Goal: Book appointment/travel/reservation

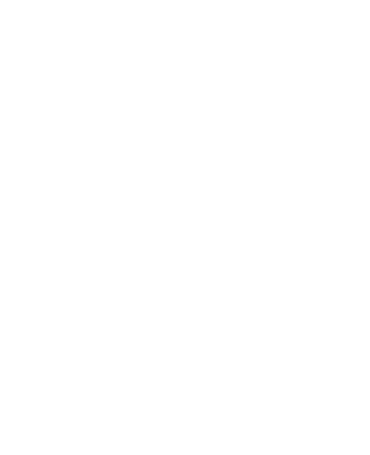
scroll to position [2197, 0]
click at [137, 239] on div "Offerte" at bounding box center [141, 258] width 81 height 40
click at [183, 229] on icon at bounding box center [185, 231] width 13 height 13
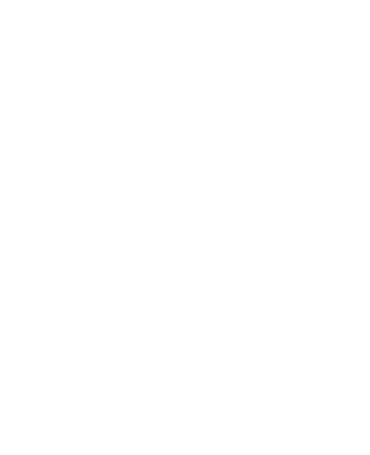
click at [182, 242] on icon at bounding box center [185, 244] width 13 height 13
click at [36, 21] on img at bounding box center [44, 16] width 60 height 33
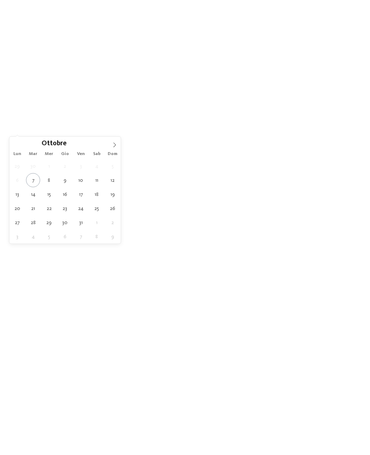
click at [116, 144] on icon at bounding box center [114, 144] width 5 height 5
click at [116, 143] on icon at bounding box center [114, 144] width 5 height 5
type div "29.12.2025"
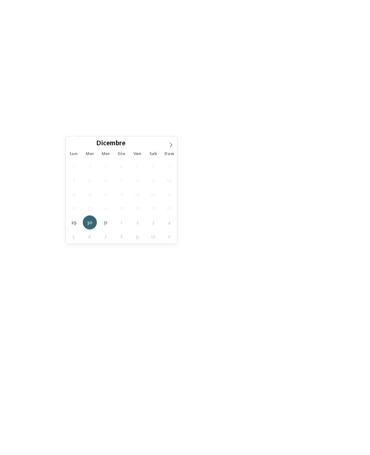
click at [167, 145] on span at bounding box center [171, 143] width 12 height 12
type input "****"
type div "01.01.2026"
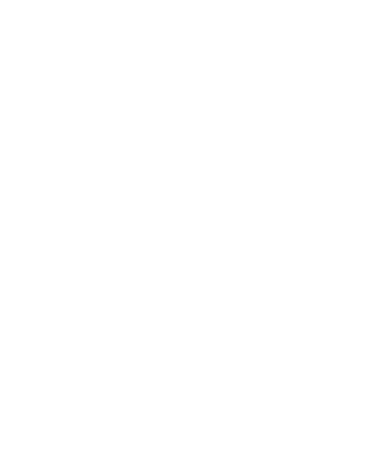
click at [320, 153] on icon at bounding box center [324, 159] width 16 height 13
click at [171, 110] on icon at bounding box center [172, 108] width 3 height 3
click at [228, 185] on div "Dolomiti" at bounding box center [185, 192] width 94 height 14
click at [225, 199] on div "Valle Isarco" at bounding box center [185, 206] width 94 height 14
click at [225, 214] on div "Merano e dintorni" at bounding box center [185, 221] width 94 height 14
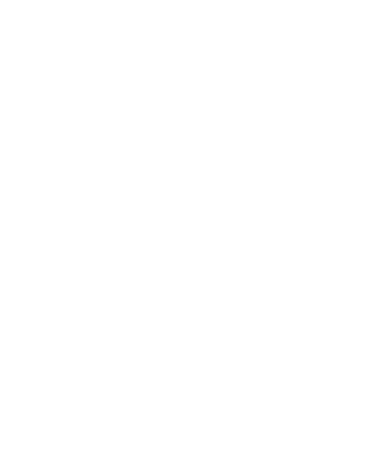
click at [226, 231] on div at bounding box center [228, 234] width 7 height 7
click at [226, 246] on div at bounding box center [228, 249] width 7 height 7
click at [182, 273] on span "accetta" at bounding box center [185, 275] width 20 height 5
click at [199, 119] on span "I miei desideri" at bounding box center [206, 116] width 36 height 5
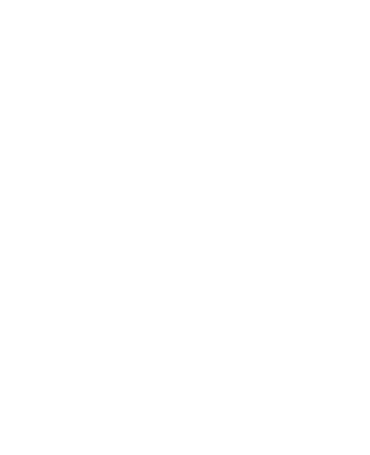
click at [167, 184] on div "Mini zoo" at bounding box center [127, 191] width 94 height 14
click at [170, 144] on div at bounding box center [170, 147] width 7 height 7
click at [169, 231] on div at bounding box center [170, 234] width 7 height 7
click at [170, 227] on div "Assistenza neonati inclusa" at bounding box center [127, 234] width 94 height 14
click at [167, 257] on div "Massaggi e trattamenti di bellezza" at bounding box center [127, 265] width 94 height 16
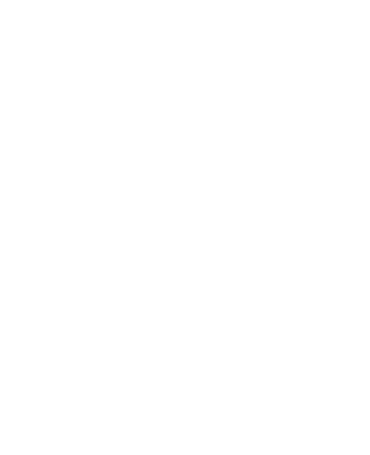
click at [167, 320] on div at bounding box center [170, 323] width 7 height 7
click at [170, 334] on div at bounding box center [170, 337] width 7 height 7
click at [286, 130] on div at bounding box center [286, 133] width 7 height 7
click at [287, 173] on div at bounding box center [286, 176] width 7 height 7
click at [286, 231] on div at bounding box center [286, 234] width 7 height 7
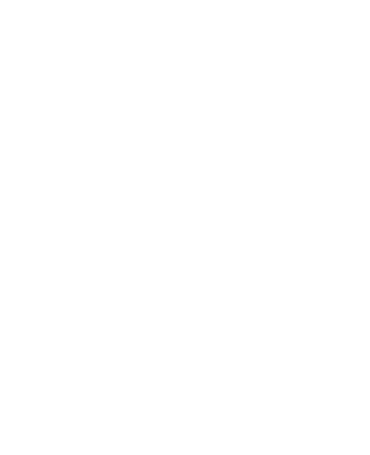
click at [285, 246] on div at bounding box center [286, 249] width 7 height 7
click at [288, 320] on div at bounding box center [286, 323] width 7 height 7
click at [227, 356] on div "accetta" at bounding box center [185, 363] width 210 height 14
click at [273, 123] on div "Family Experiences" at bounding box center [262, 116] width 54 height 13
click at [229, 152] on div at bounding box center [228, 155] width 7 height 7
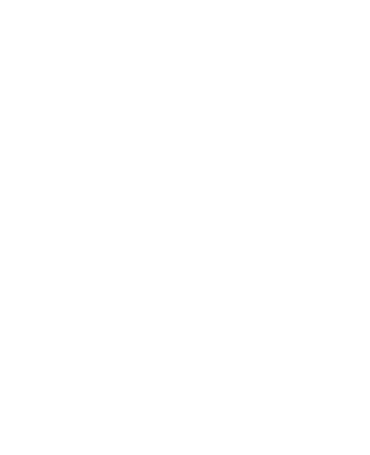
click at [228, 166] on div at bounding box center [228, 169] width 7 height 7
click at [230, 181] on div at bounding box center [228, 184] width 7 height 7
click at [205, 304] on div "accetta" at bounding box center [185, 311] width 94 height 14
click at [335, 123] on link "trova l’hotel" at bounding box center [334, 116] width 54 height 13
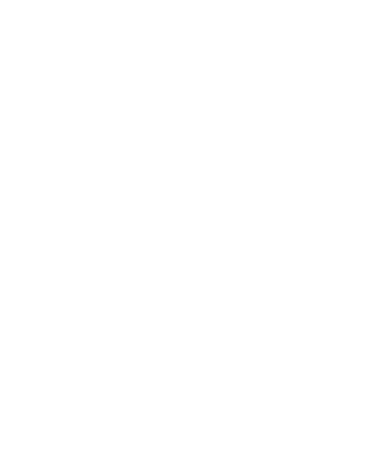
click at [69, 141] on h4 "****ˢ Garberhof Dolomit Family" at bounding box center [98, 138] width 153 height 9
click at [65, 210] on span "[DOMAIN_NAME]" at bounding box center [46, 212] width 42 height 5
